Goal: Navigation & Orientation: Find specific page/section

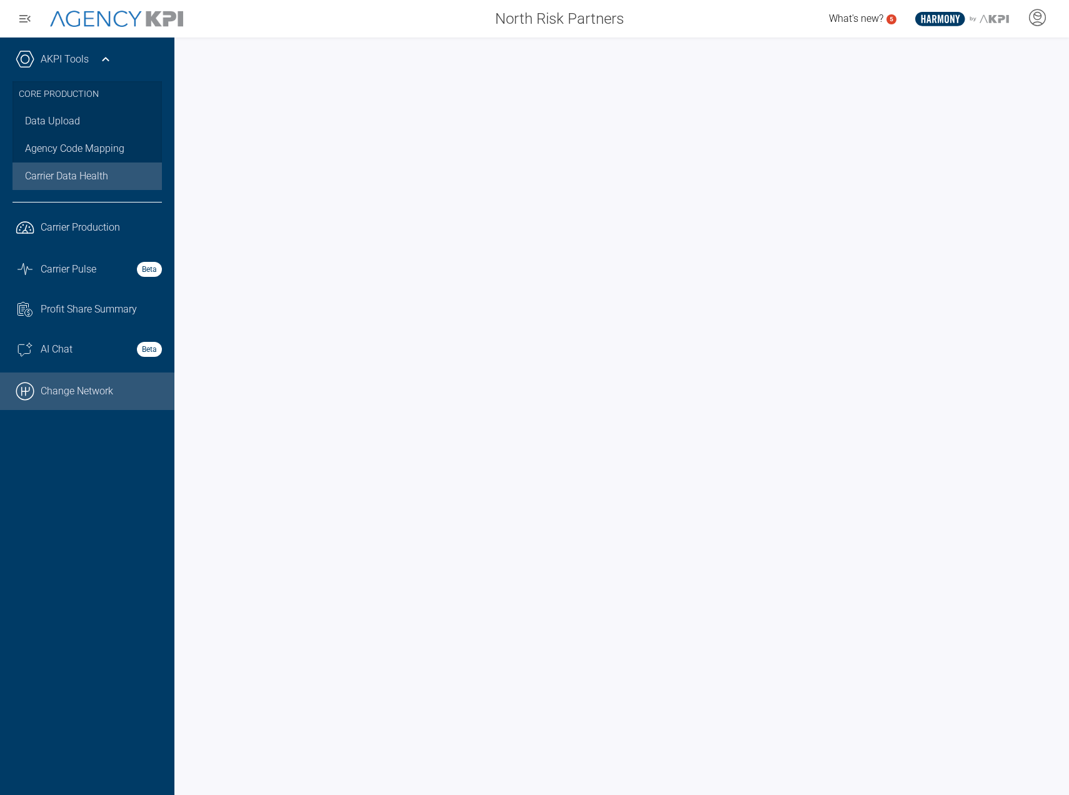
click at [99, 395] on link ".cls-1{fill:none;stroke:#000;stroke-linecap:round;stroke-linejoin:round;stroke-…" at bounding box center [87, 392] width 174 height 38
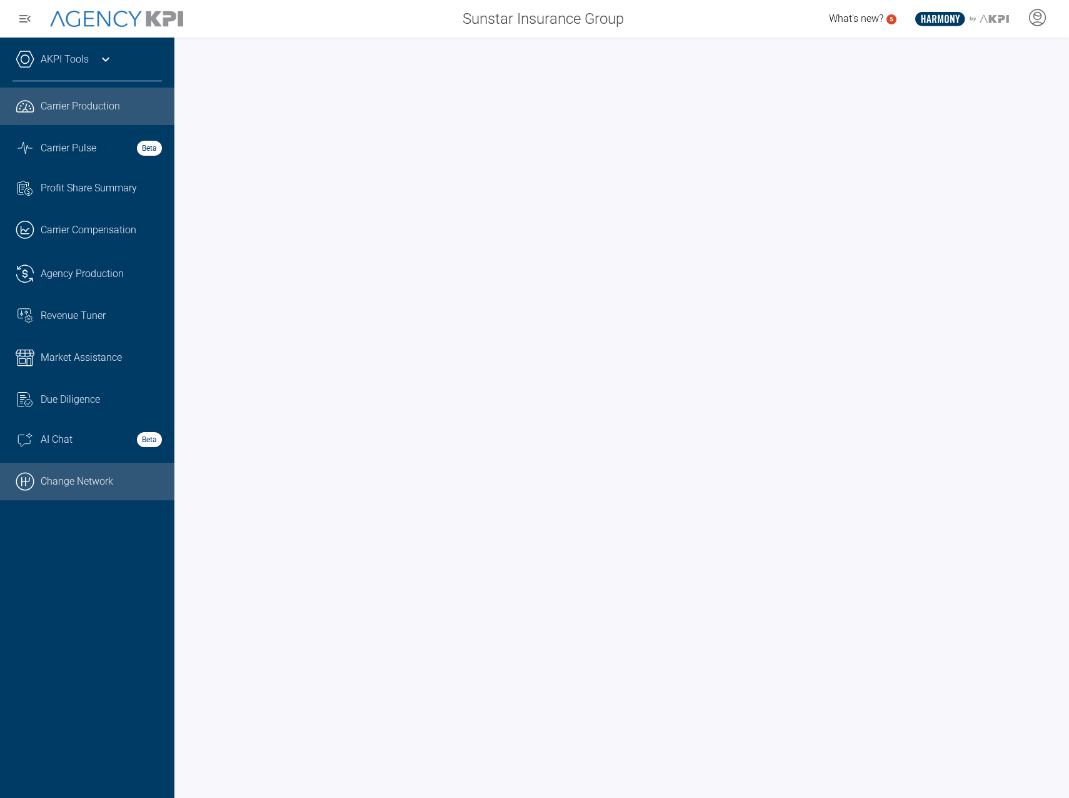
click at [95, 491] on link ".cls-1{fill:none;stroke:#000;stroke-linecap:round;stroke-linejoin:round;stroke-…" at bounding box center [87, 482] width 174 height 38
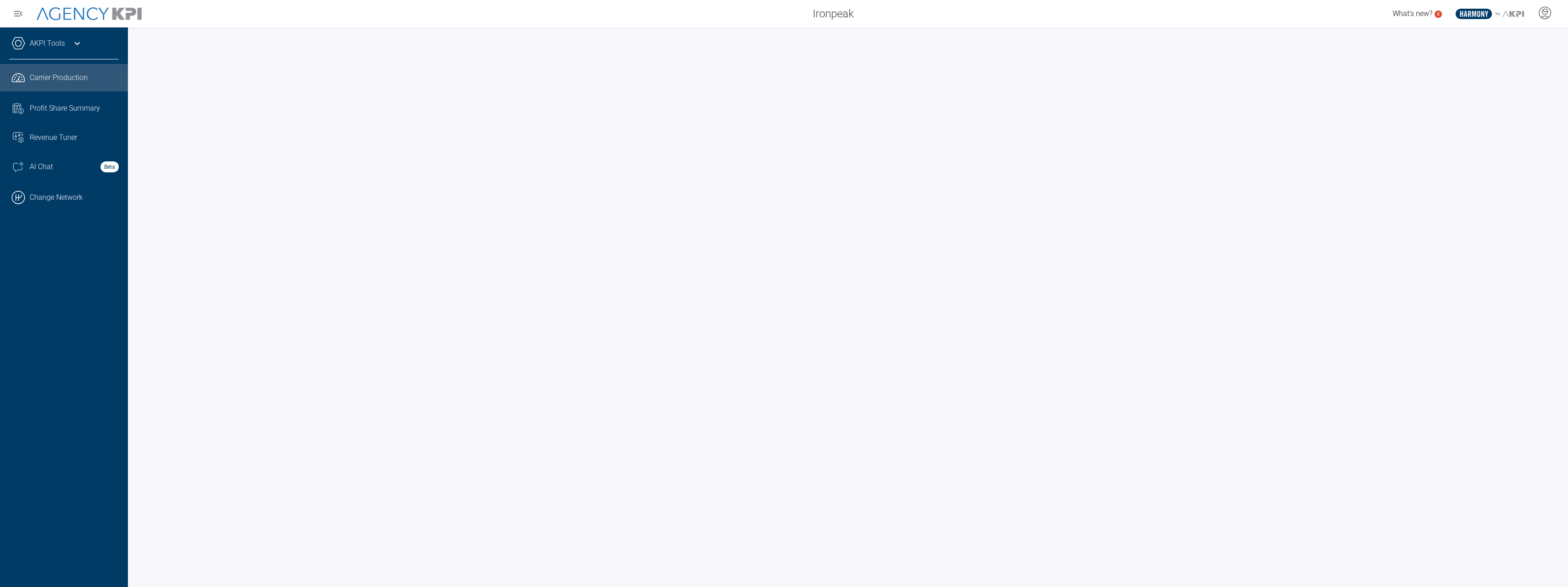
click at [54, 43] on link "AKPI Tools" at bounding box center [47, 43] width 35 height 11
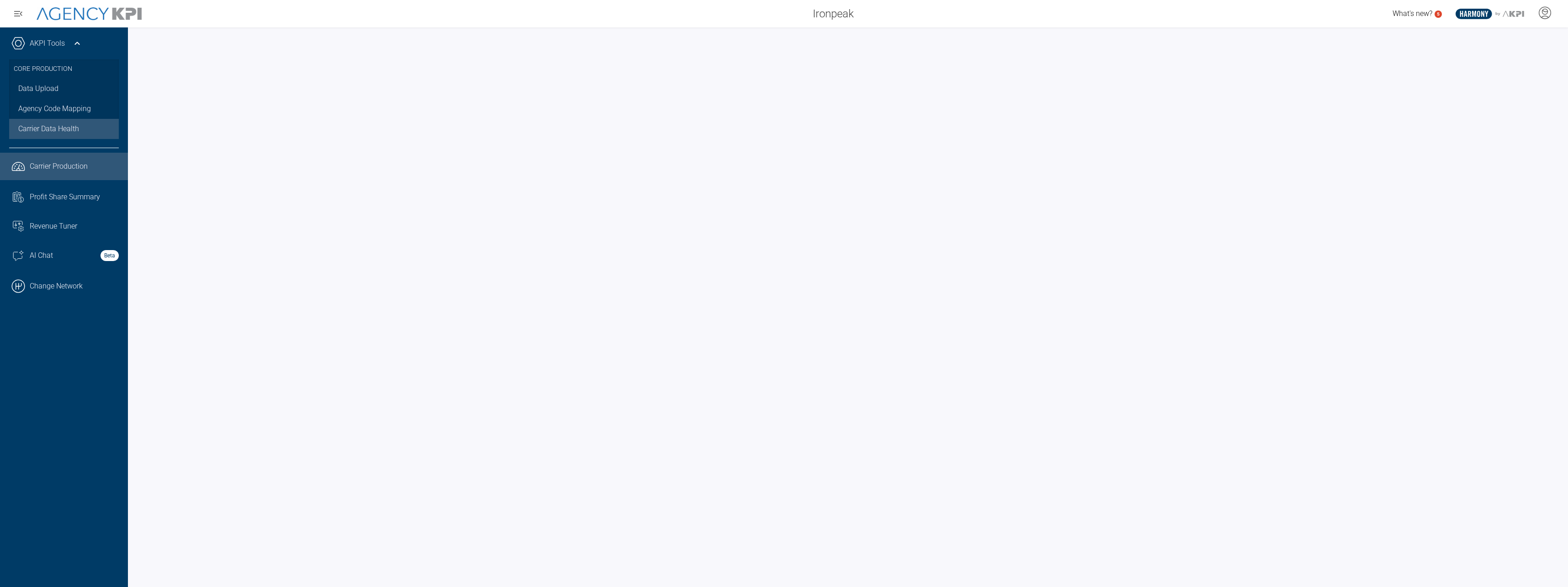
click at [58, 125] on span "Carrier Data Health" at bounding box center [48, 129] width 61 height 11
click at [83, 167] on span "Carrier Production" at bounding box center [58, 166] width 58 height 11
click at [781, 13] on icon at bounding box center [1545, 12] width 14 height 14
click at [781, 62] on span "Log Out" at bounding box center [1479, 64] width 24 height 7
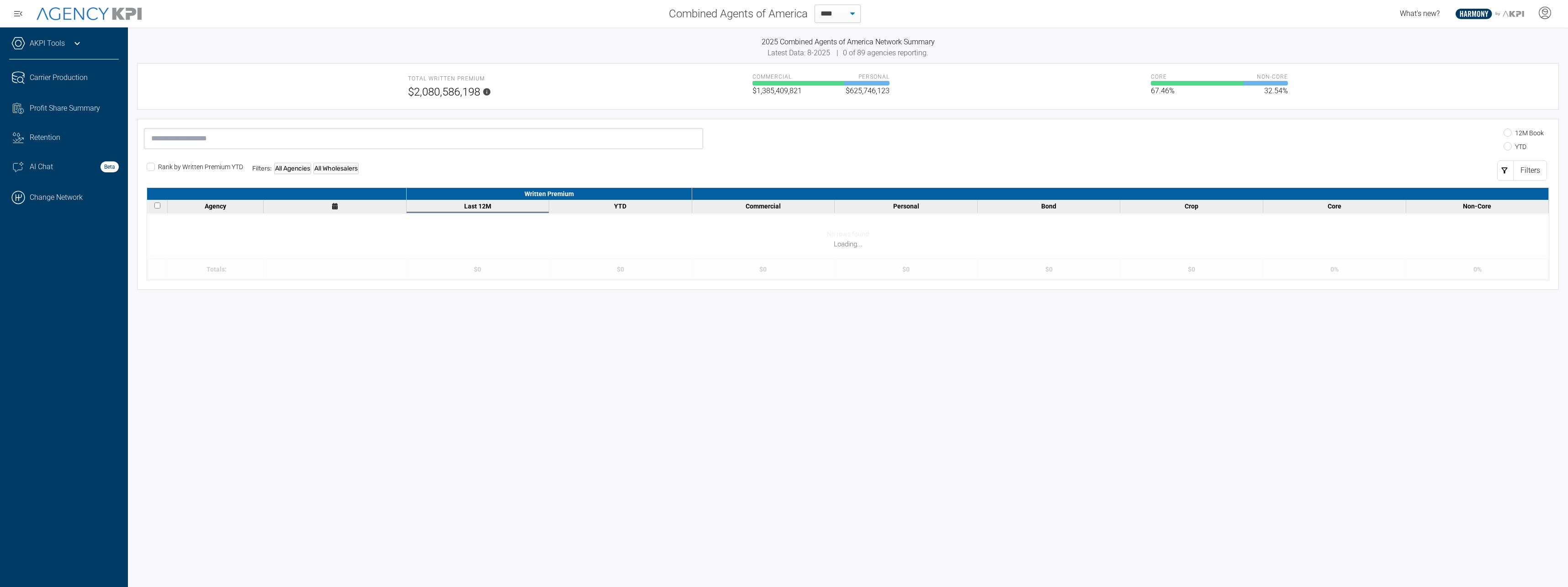
select select "**"
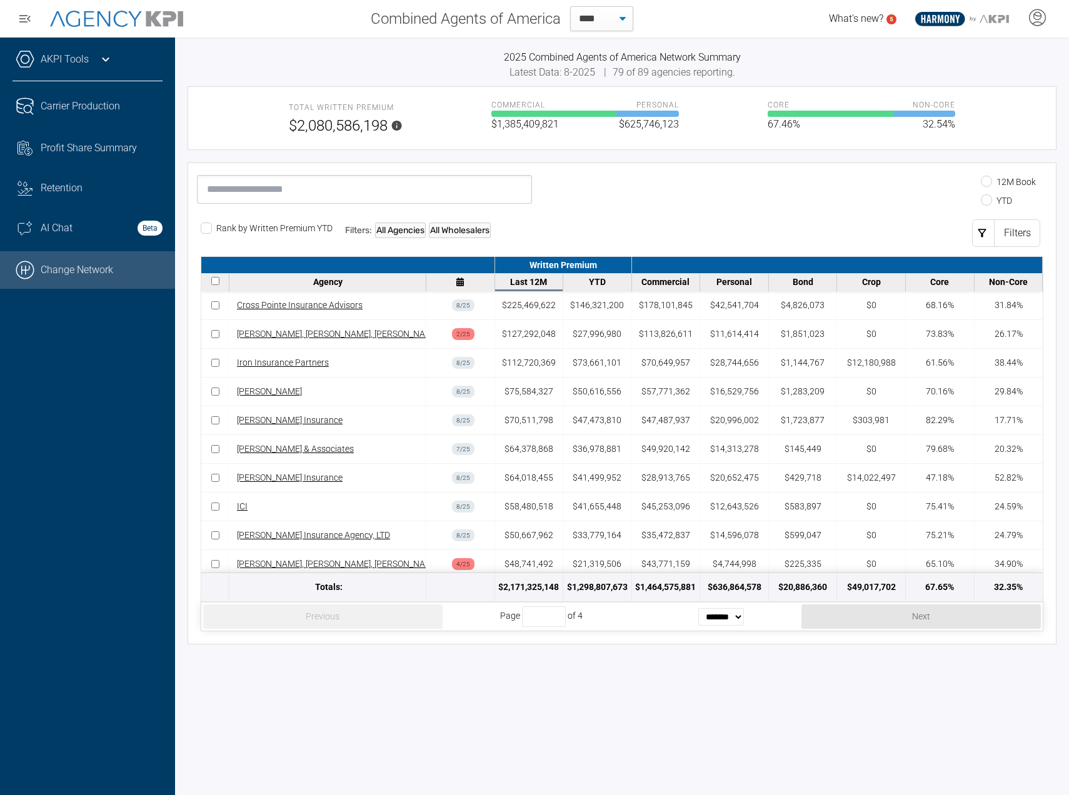
click at [48, 270] on link ".cls-1{fill:none;stroke:#000;stroke-linecap:round;stroke-linejoin:round;stroke-…" at bounding box center [87, 270] width 175 height 38
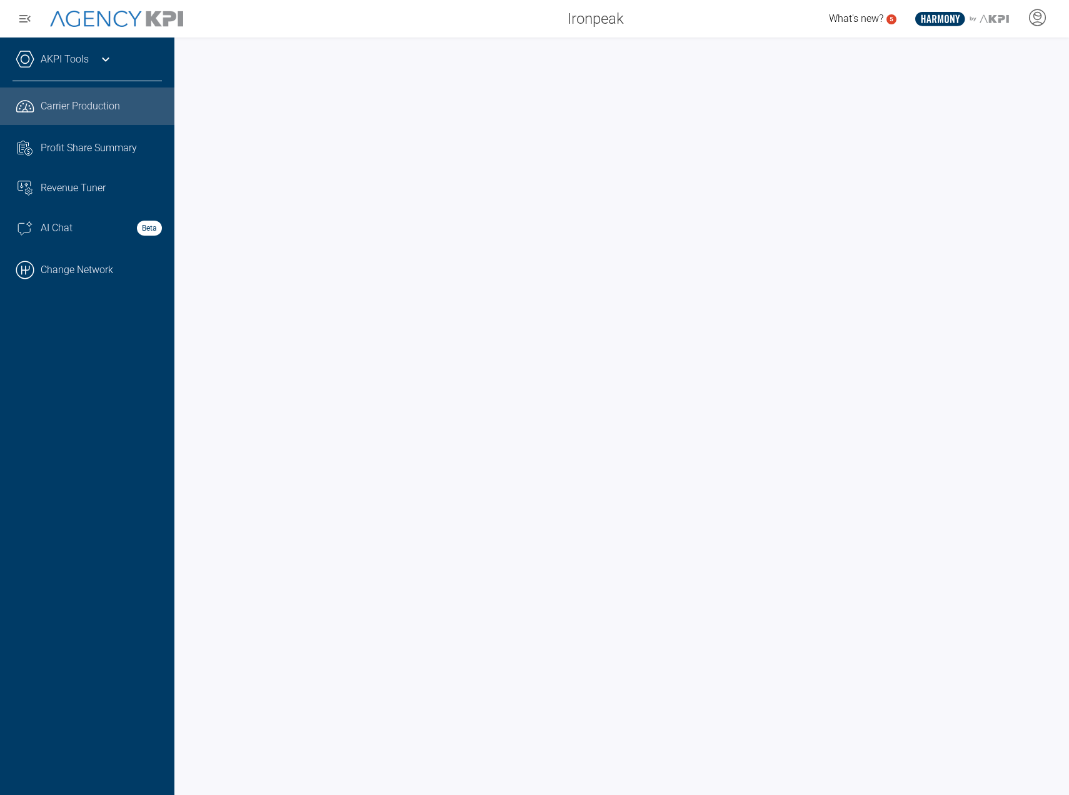
click at [76, 52] on link "AKPI Tools" at bounding box center [65, 59] width 48 height 15
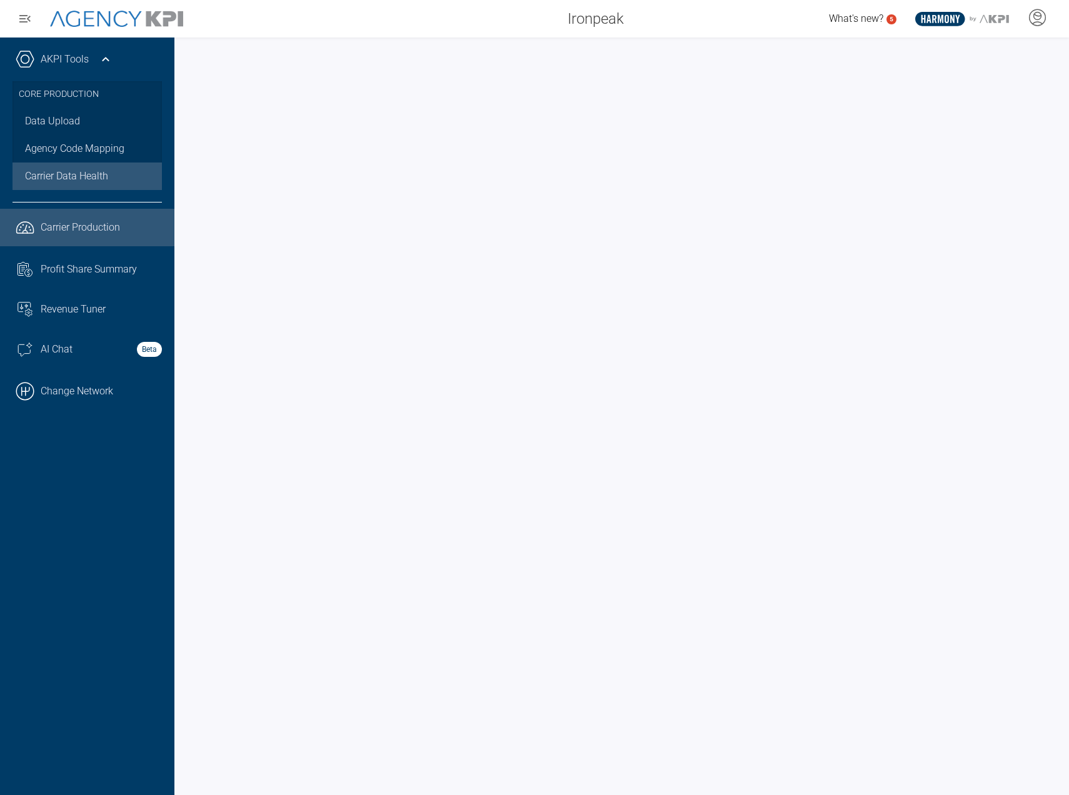
click at [74, 181] on span "Carrier Data Health" at bounding box center [66, 176] width 83 height 15
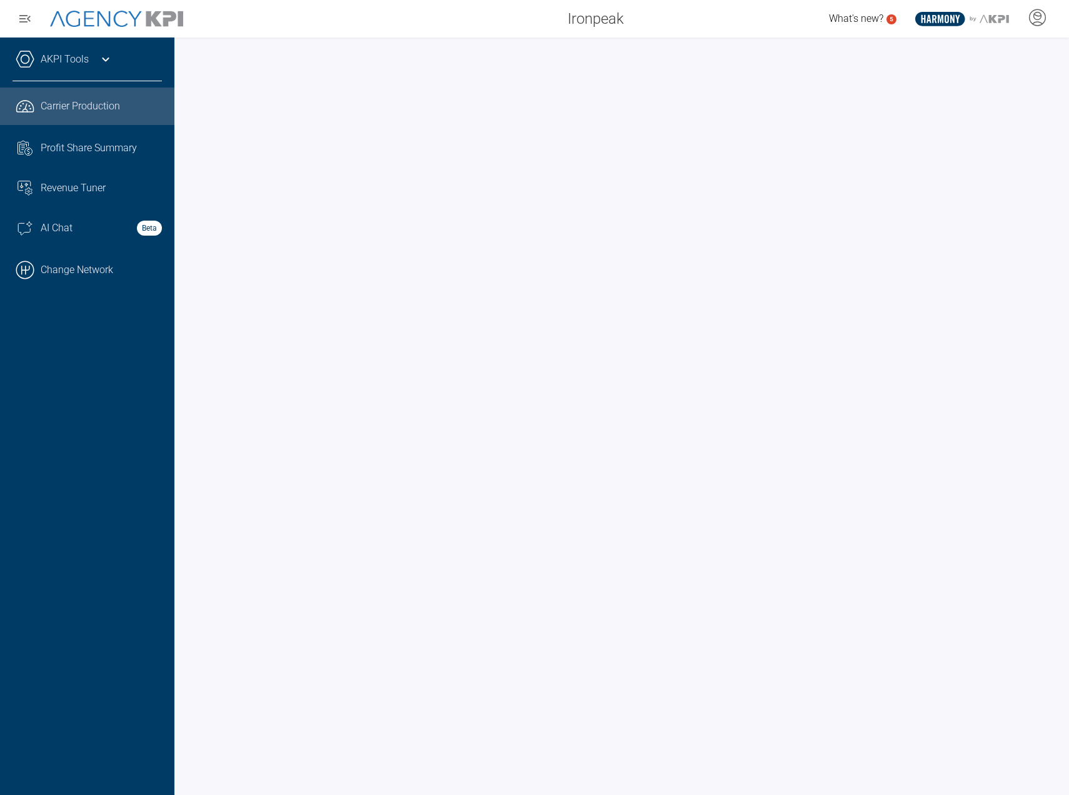
click at [77, 110] on span "Carrier Production" at bounding box center [80, 106] width 79 height 15
click at [119, 282] on link ".cls-1{fill:none;stroke:#000;stroke-linecap:round;stroke-linejoin:round;stroke-…" at bounding box center [87, 270] width 174 height 38
